Goal: Task Accomplishment & Management: Use online tool/utility

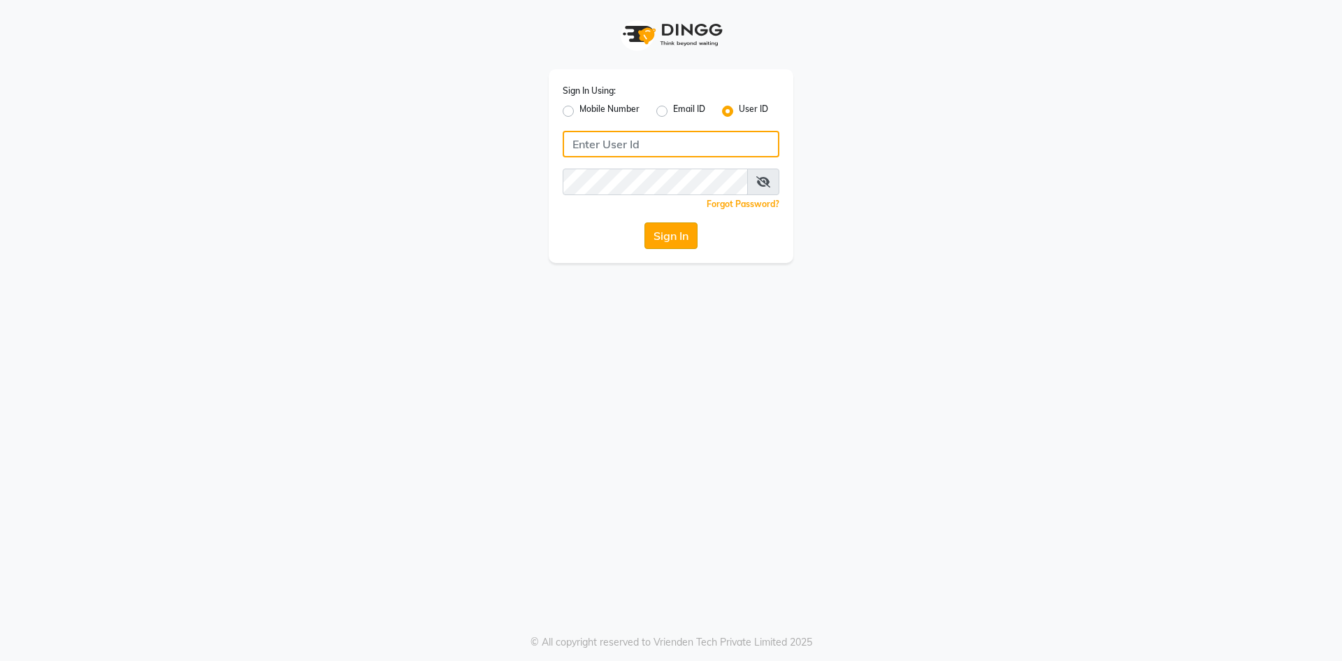
type input "boho123"
click at [669, 234] on button "Sign In" at bounding box center [670, 235] width 53 height 27
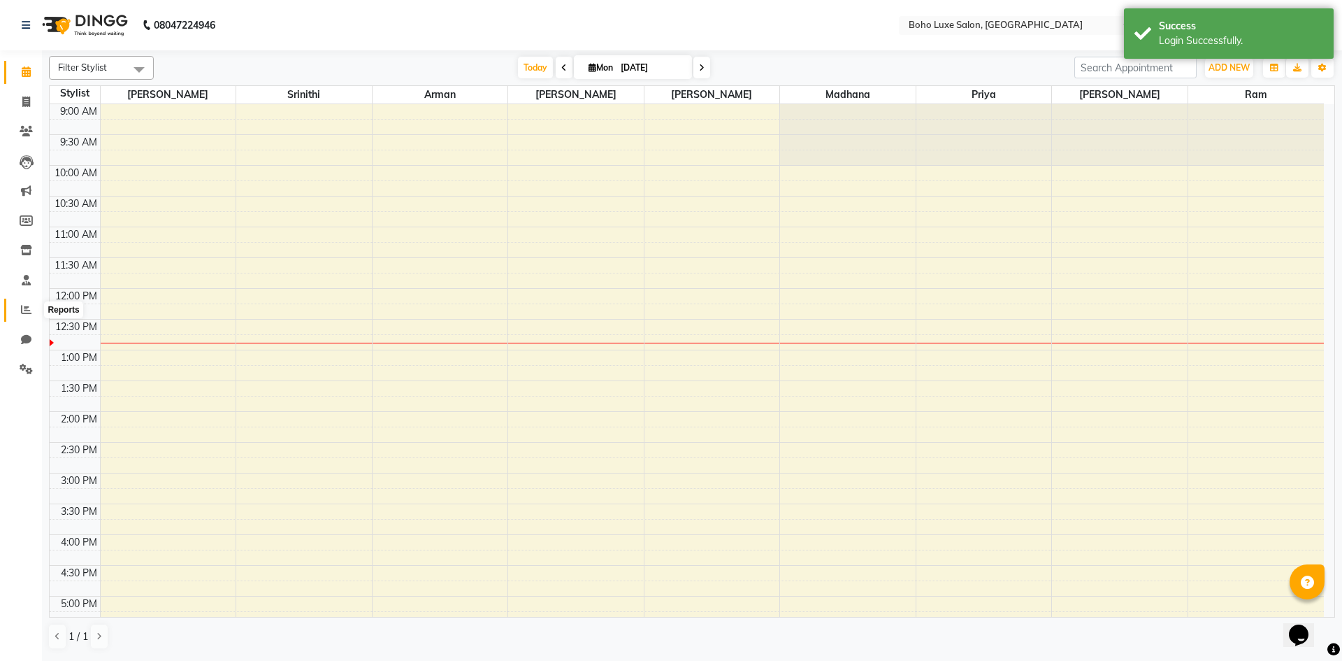
click at [22, 308] on icon at bounding box center [26, 309] width 10 height 10
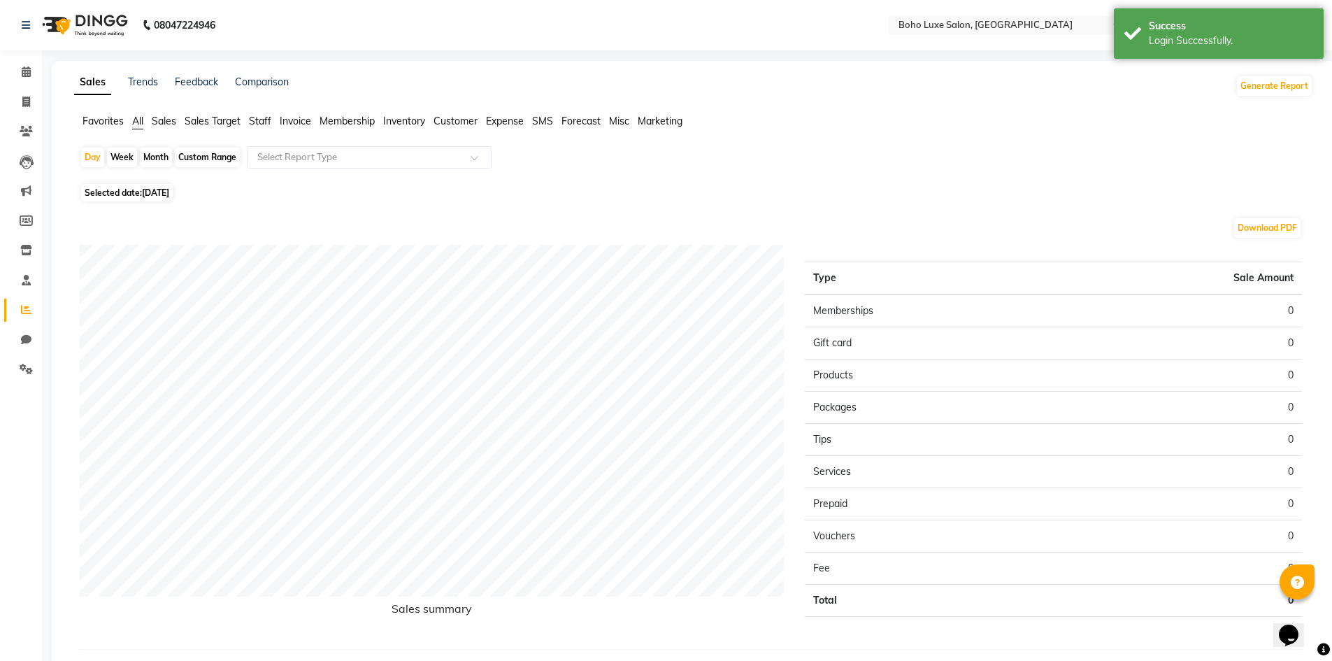
click at [252, 120] on span "Staff" at bounding box center [260, 121] width 22 height 13
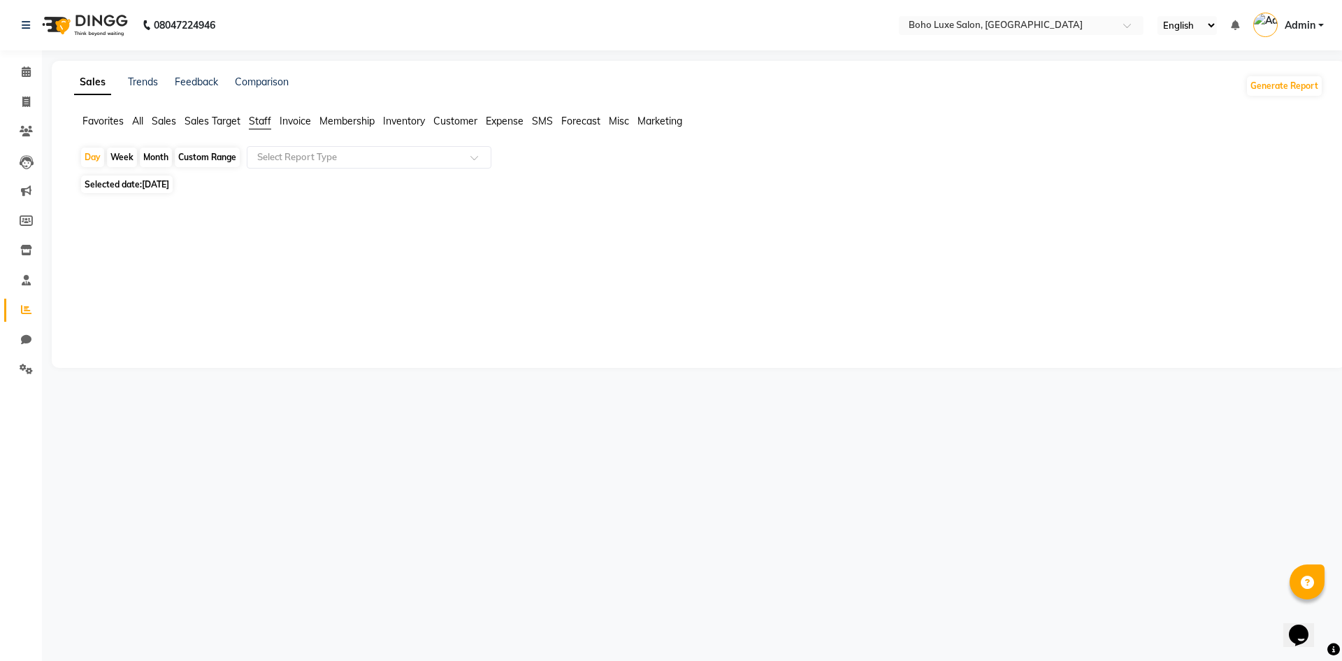
click at [208, 155] on div "Custom Range" at bounding box center [207, 157] width 65 height 20
select select "9"
select select "2025"
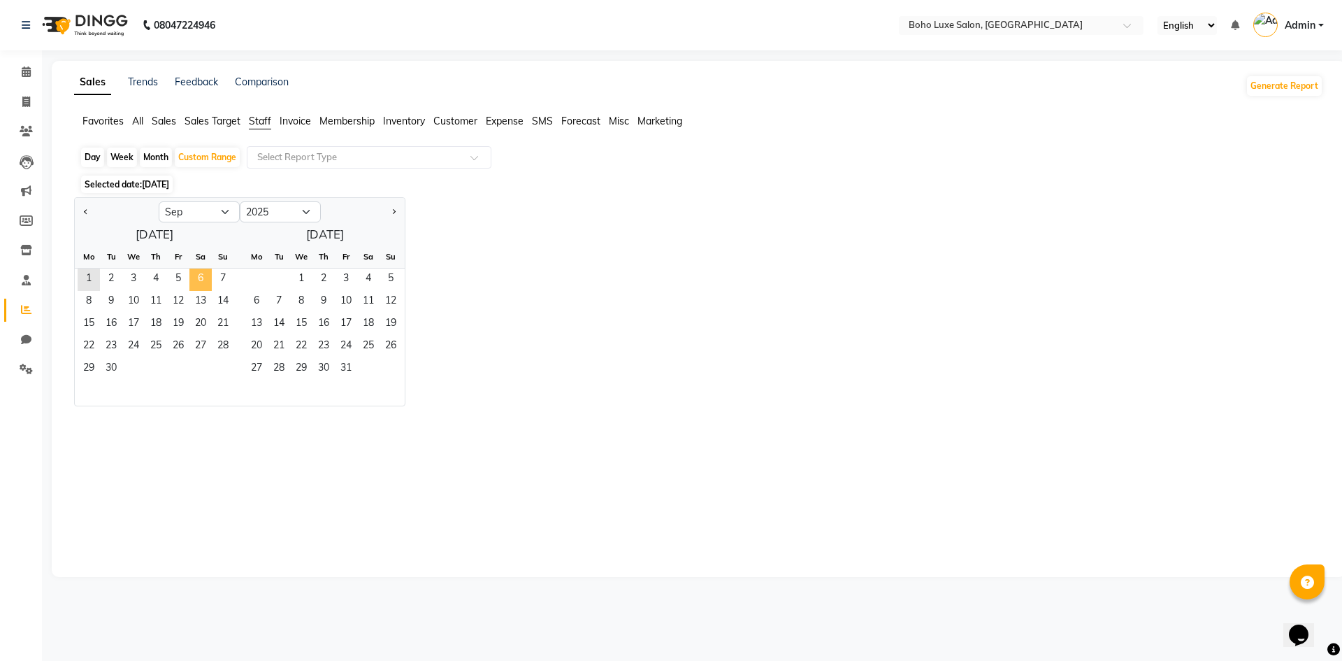
click at [201, 272] on span "6" at bounding box center [200, 279] width 22 height 22
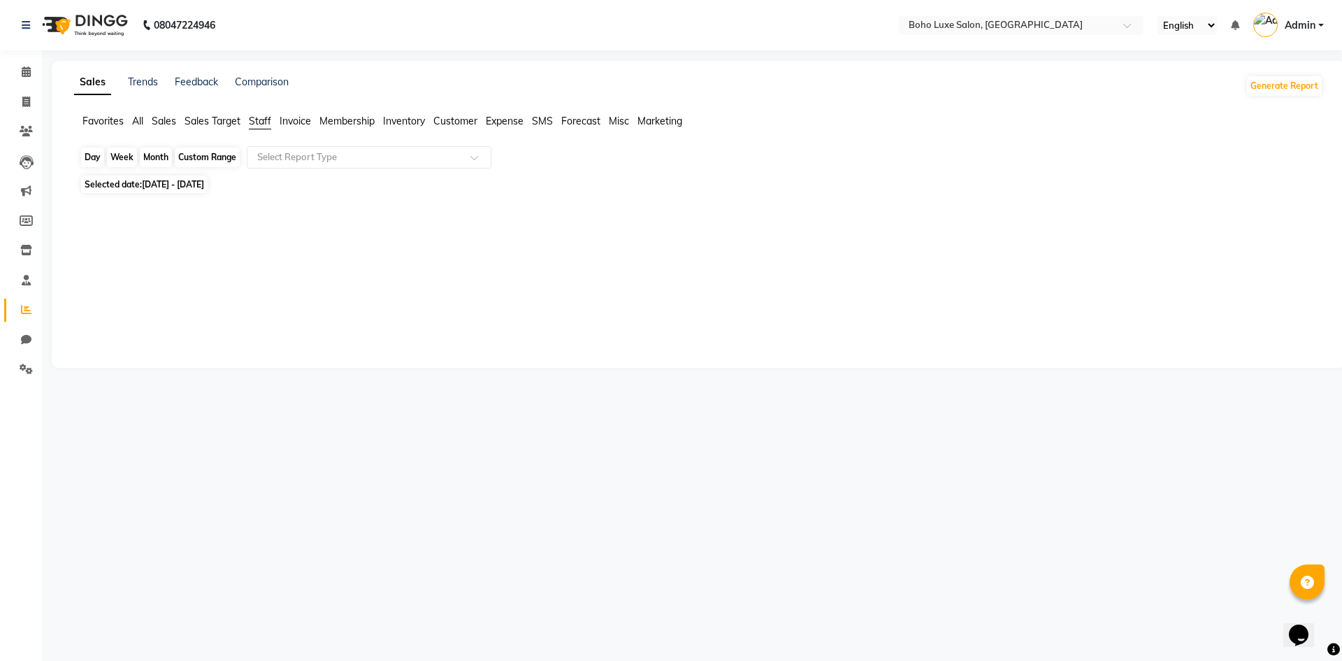
click at [205, 156] on div "Custom Range" at bounding box center [207, 157] width 65 height 20
select select "9"
select select "2025"
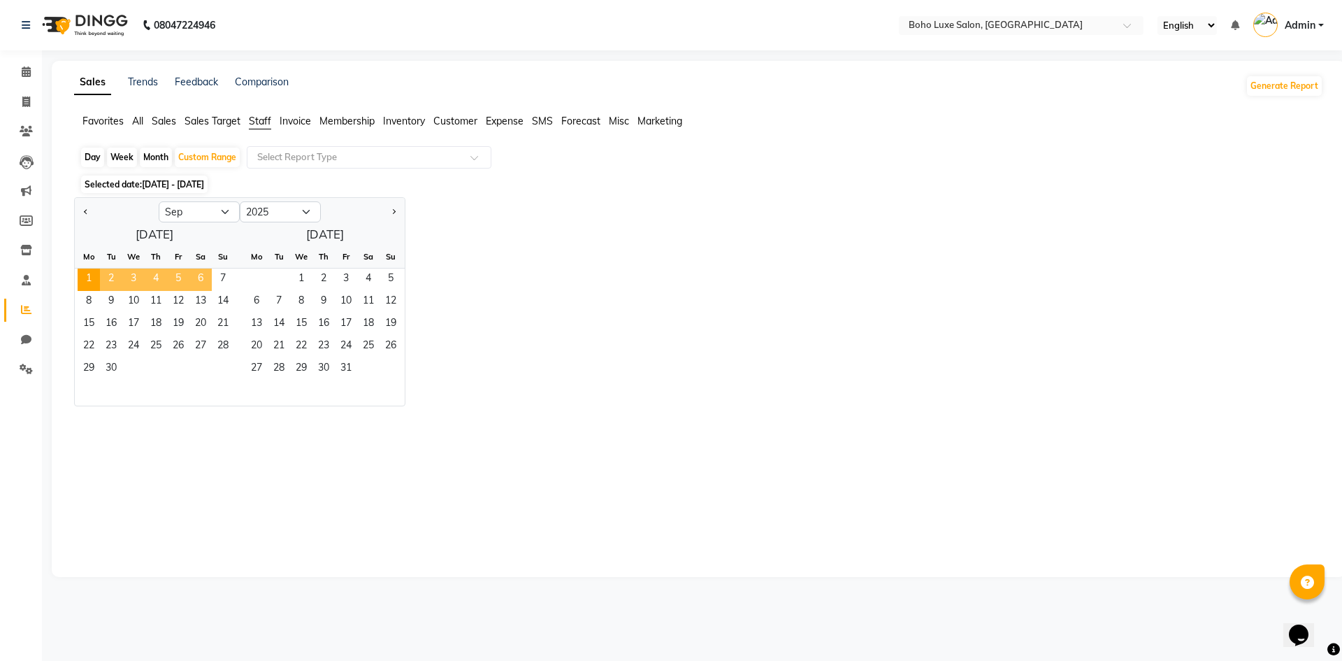
click at [203, 280] on span "6" at bounding box center [200, 279] width 22 height 22
click at [85, 211] on span "Previous month" at bounding box center [86, 211] width 5 height 5
select select "8"
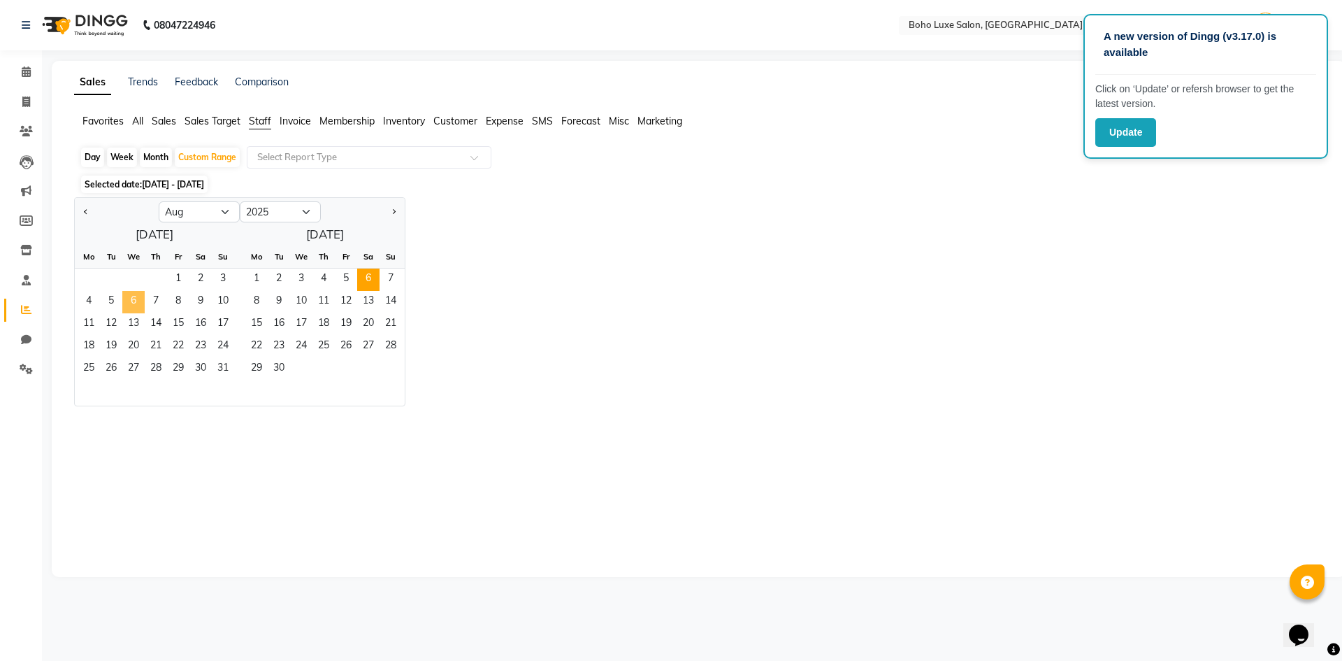
click at [136, 301] on span "6" at bounding box center [133, 302] width 22 height 22
click at [161, 301] on span "7" at bounding box center [156, 302] width 22 height 22
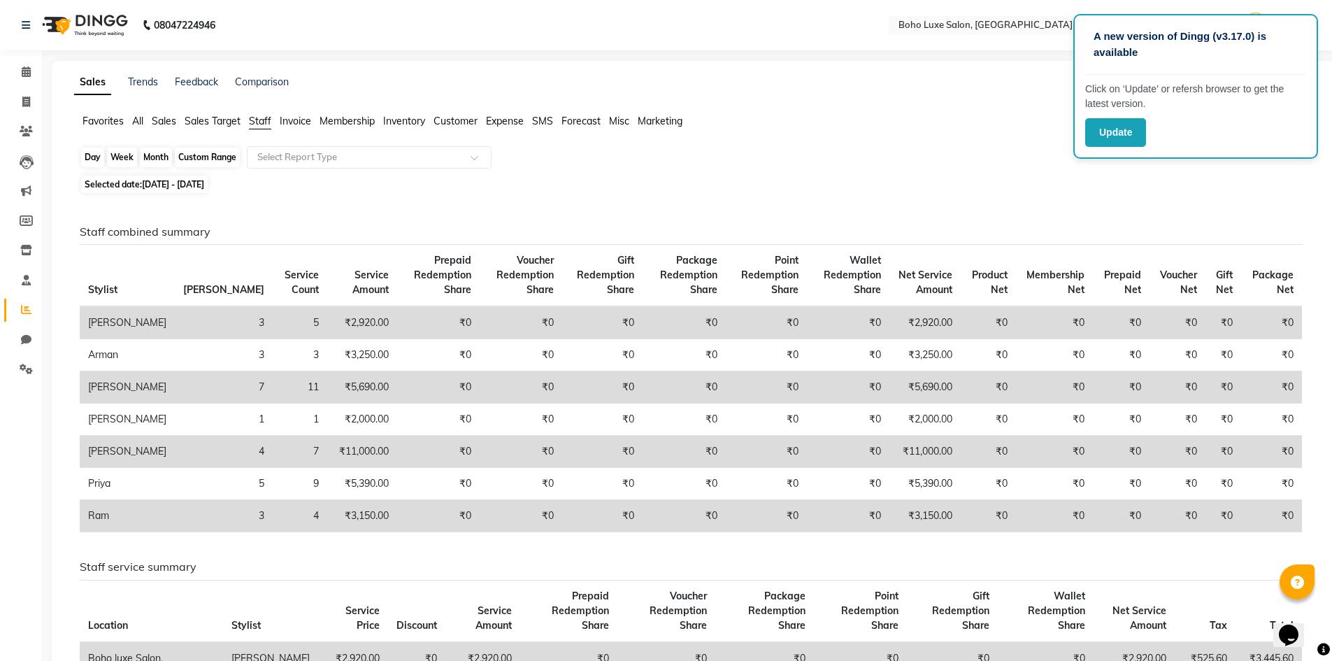
click at [191, 157] on div "Custom Range" at bounding box center [207, 157] width 65 height 20
select select "8"
select select "2025"
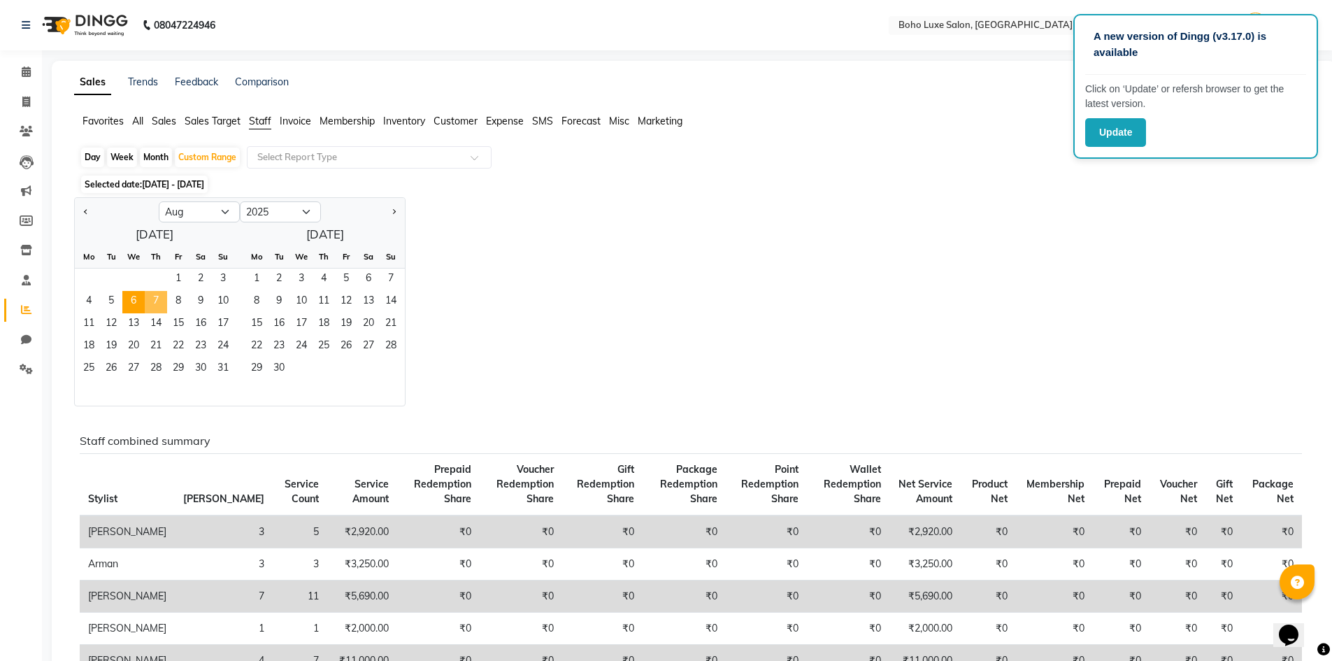
click at [160, 295] on span "7" at bounding box center [156, 302] width 22 height 22
click at [252, 283] on span "1" at bounding box center [256, 279] width 22 height 22
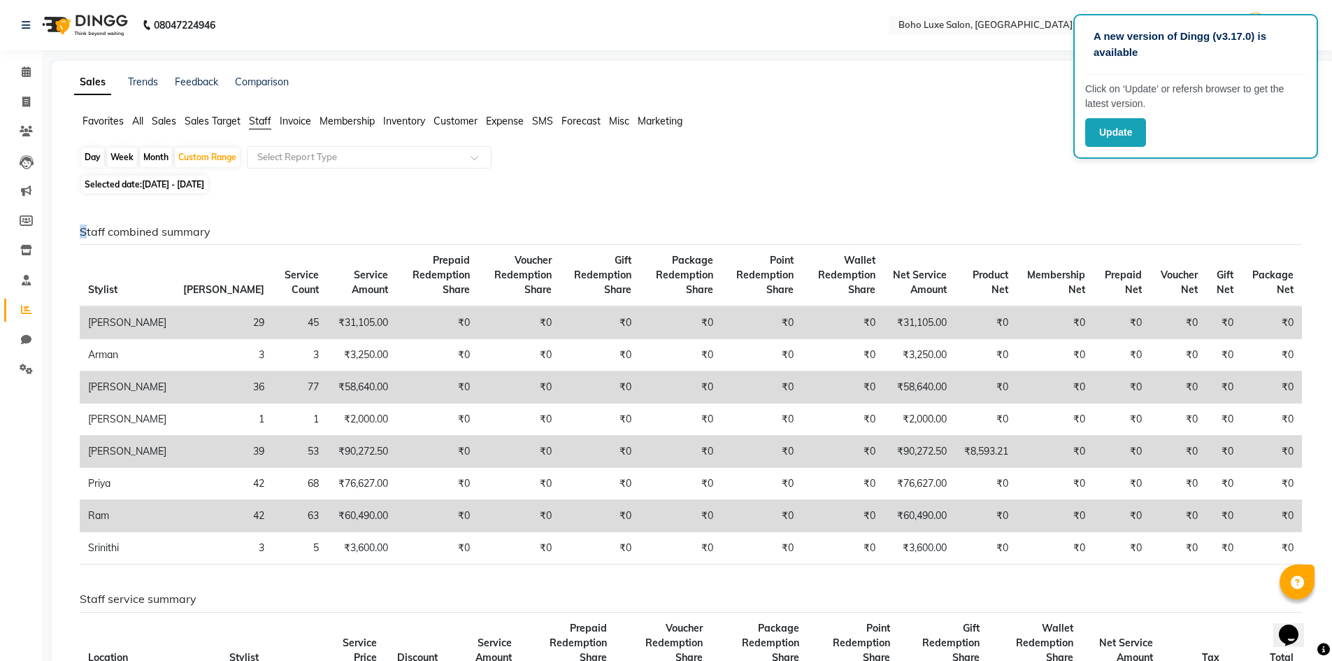
drag, startPoint x: 74, startPoint y: 231, endPoint x: 129, endPoint y: 229, distance: 54.5
click at [120, 234] on div "Staff combined summary Stylist Bill Count Service Count Service Amount Prepaid …" at bounding box center [690, 400] width 1243 height 350
click at [28, 70] on icon at bounding box center [26, 71] width 9 height 10
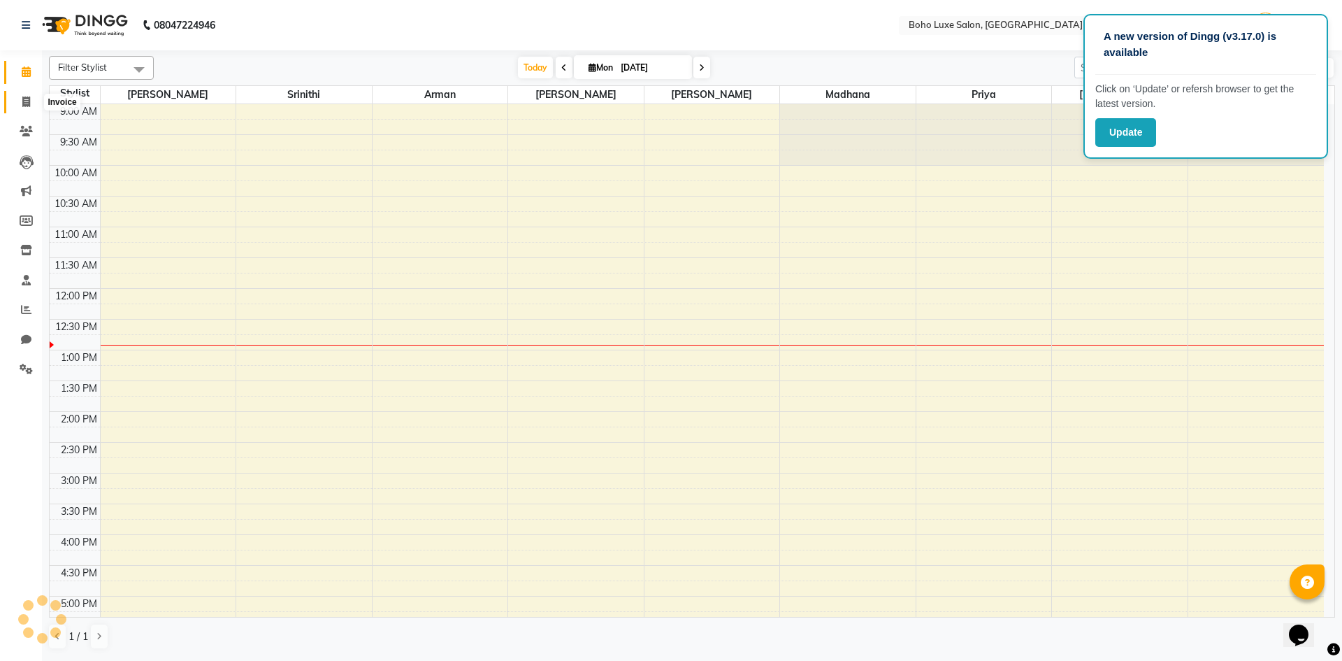
click at [27, 94] on span at bounding box center [26, 102] width 24 height 16
select select "service"
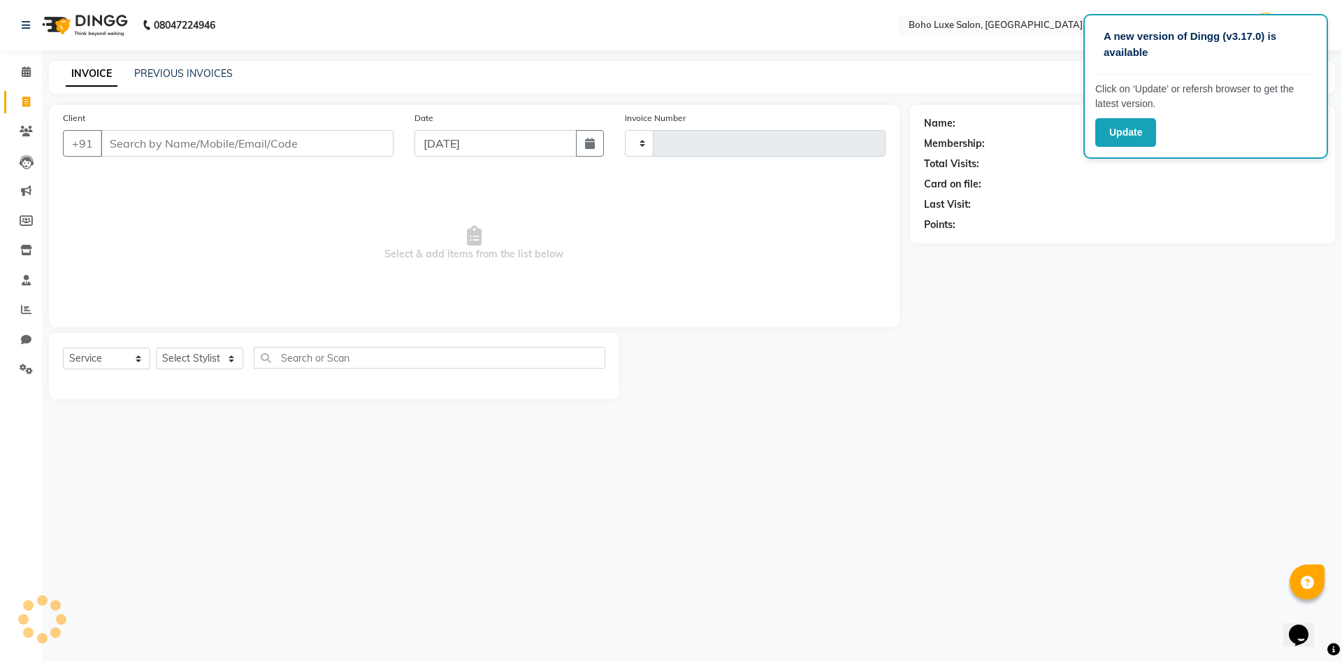
type input "0906"
select select "7694"
